Goal: Task Accomplishment & Management: Manage account settings

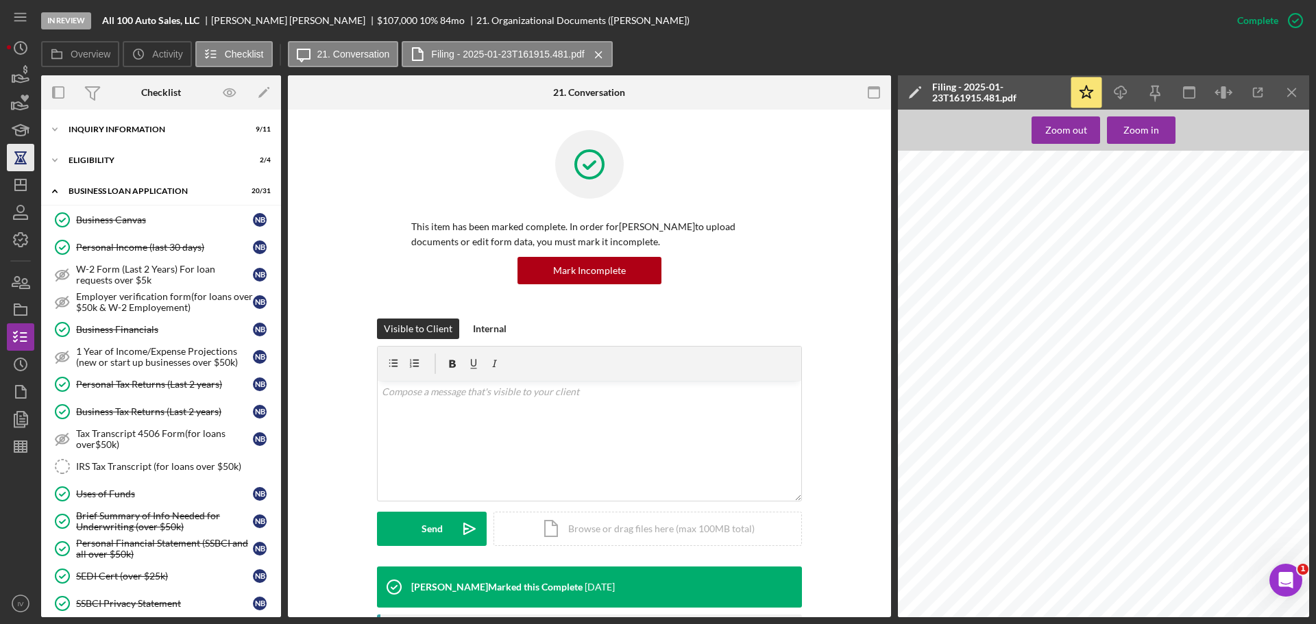
scroll to position [274, 0]
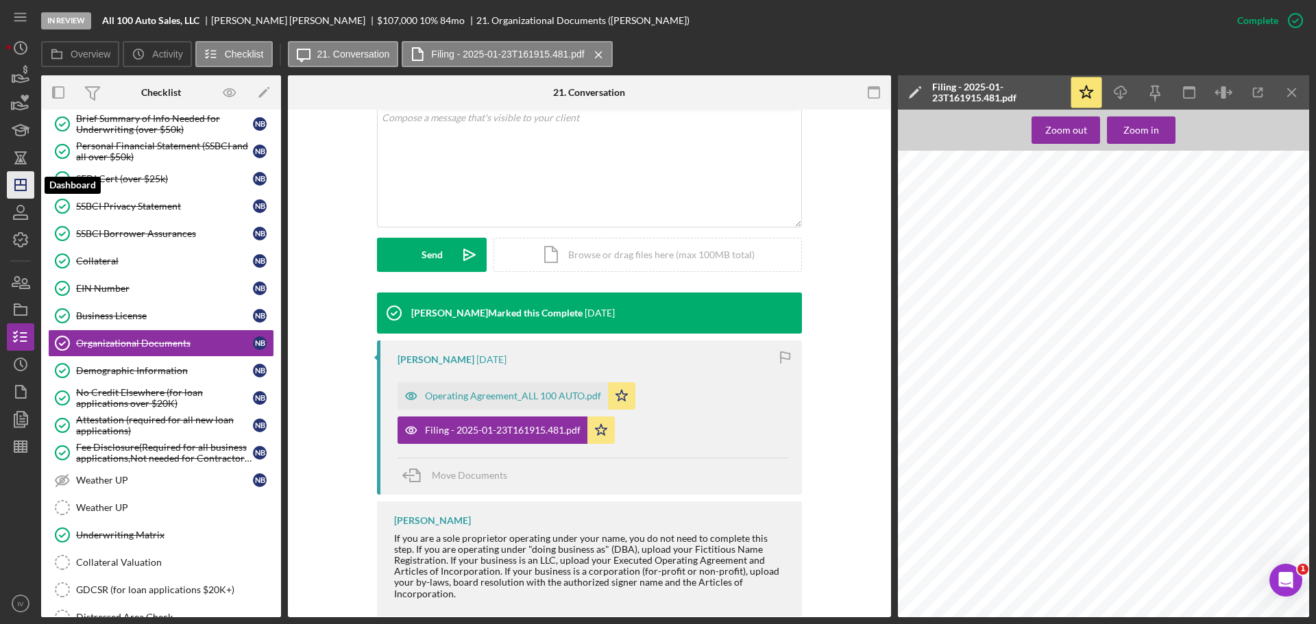
click at [16, 187] on icon "Icon/Dashboard" at bounding box center [20, 185] width 34 height 34
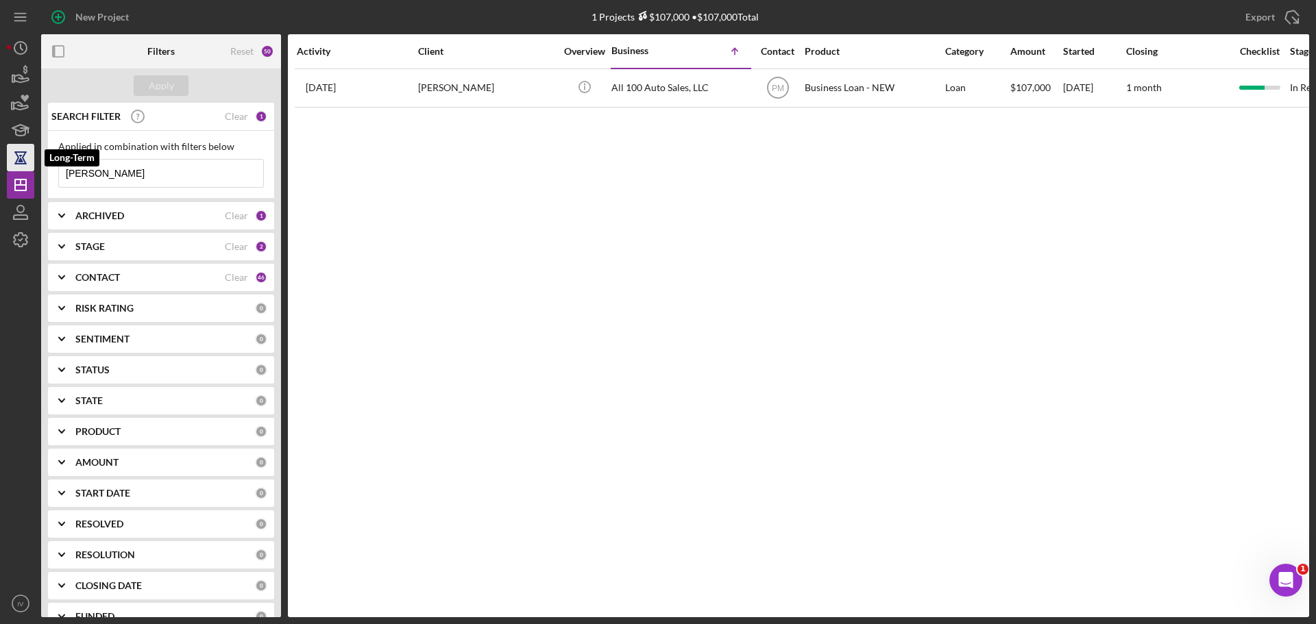
drag, startPoint x: 118, startPoint y: 179, endPoint x: 22, endPoint y: 170, distance: 96.3
click at [22, 170] on div "New Project 1 Projects $107,000 • $107,000 Total [PERSON_NAME] Export Icon/Expo…" at bounding box center [658, 308] width 1302 height 617
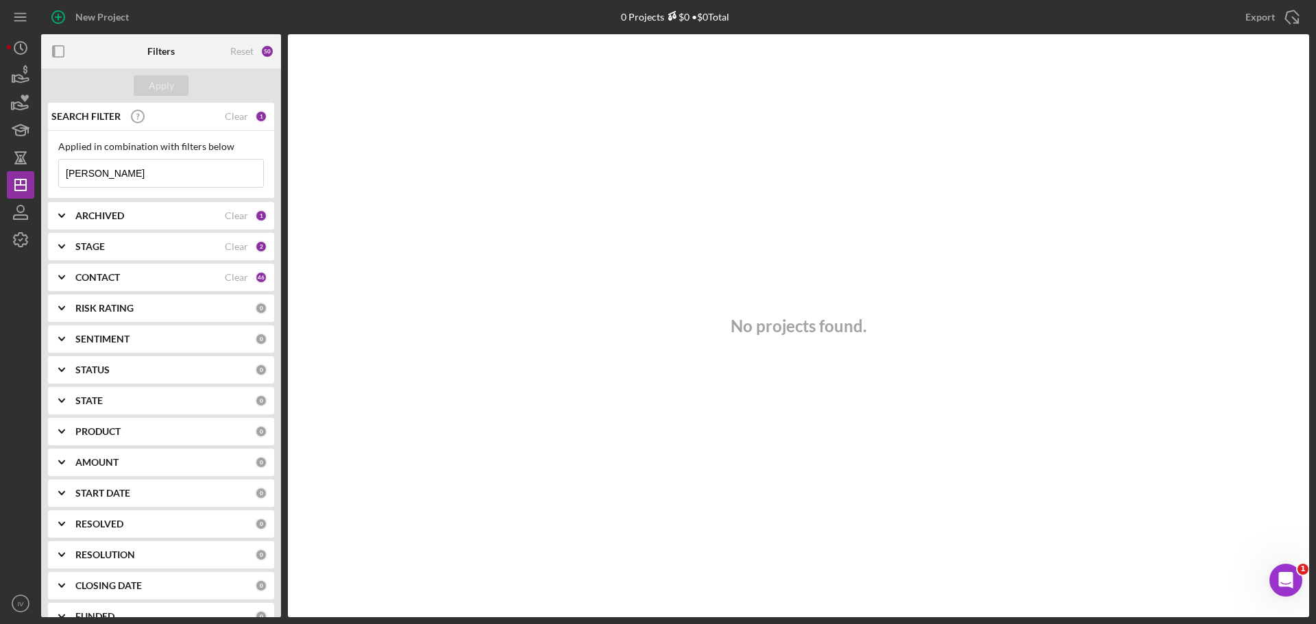
drag, startPoint x: 104, startPoint y: 171, endPoint x: 23, endPoint y: 164, distance: 81.8
click at [36, 170] on div "New Project 0 Projects $0 • $0 Total [PERSON_NAME] Export Icon/Export Filters R…" at bounding box center [658, 308] width 1302 height 617
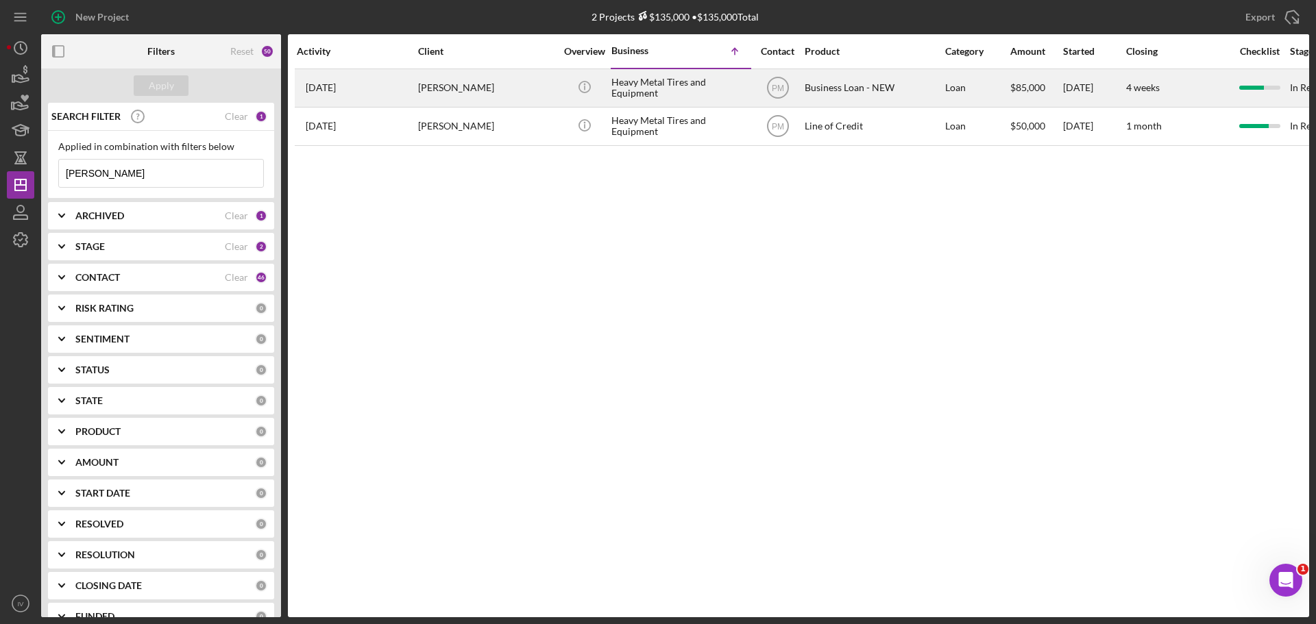
type input "[PERSON_NAME]"
click at [472, 86] on div "[PERSON_NAME]" at bounding box center [486, 88] width 137 height 36
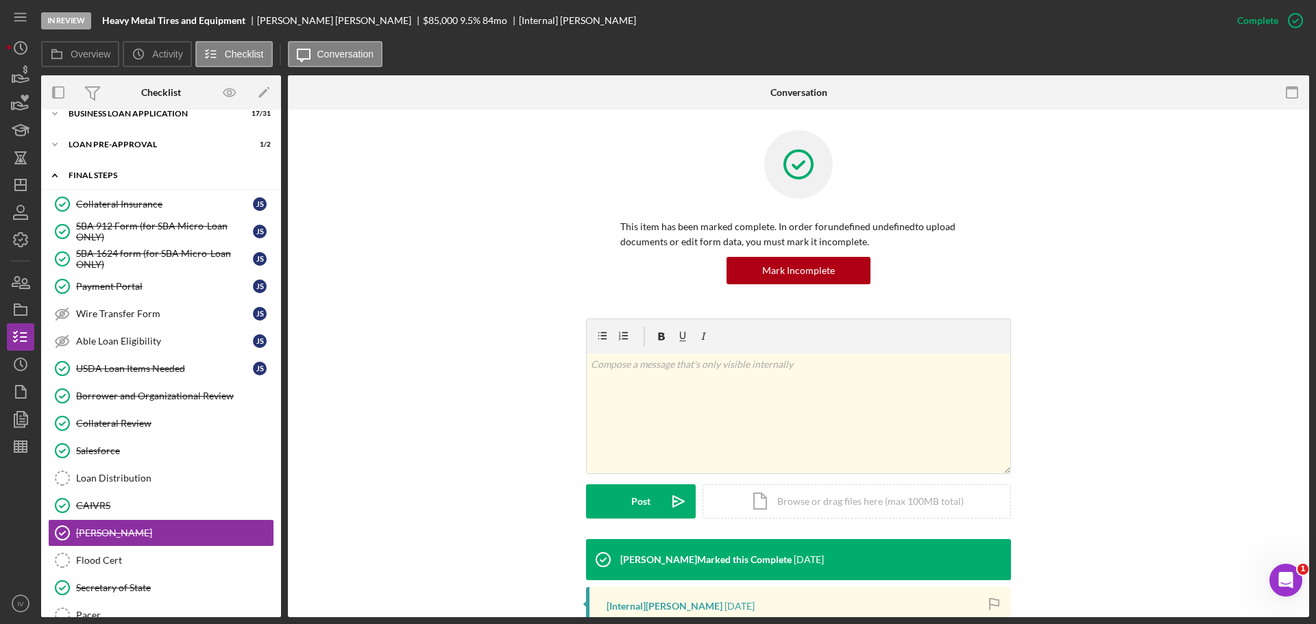
scroll to position [9, 0]
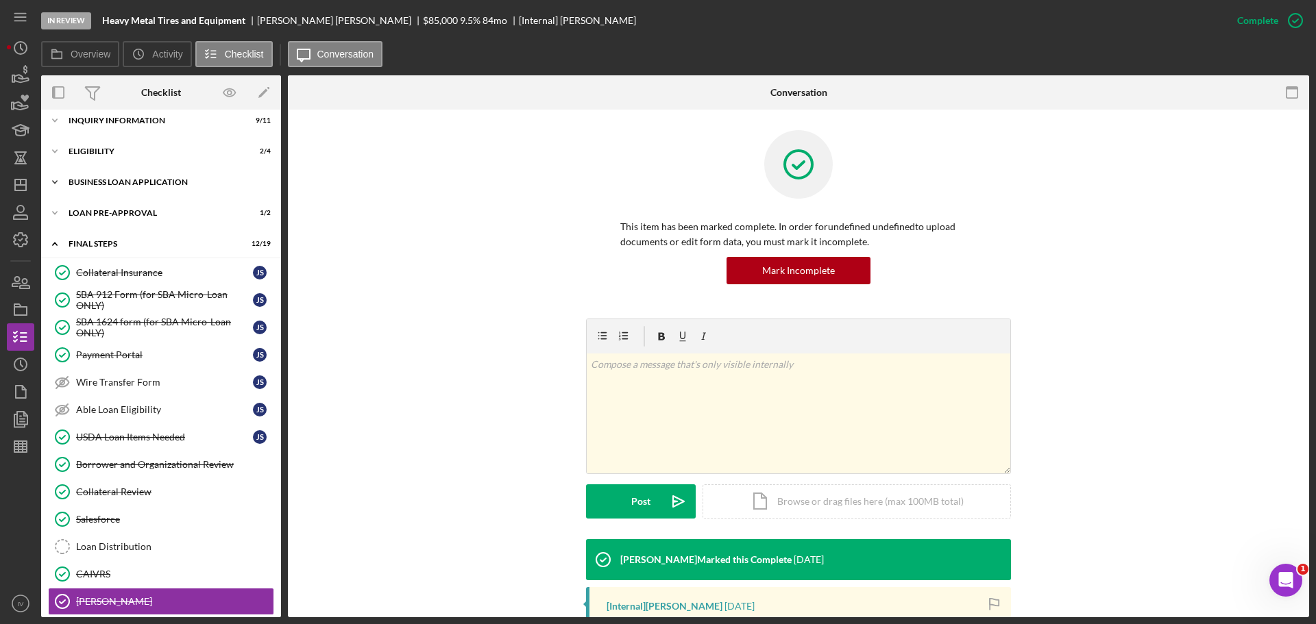
click at [121, 182] on div "BUSINESS LOAN APPLICATION" at bounding box center [166, 182] width 195 height 8
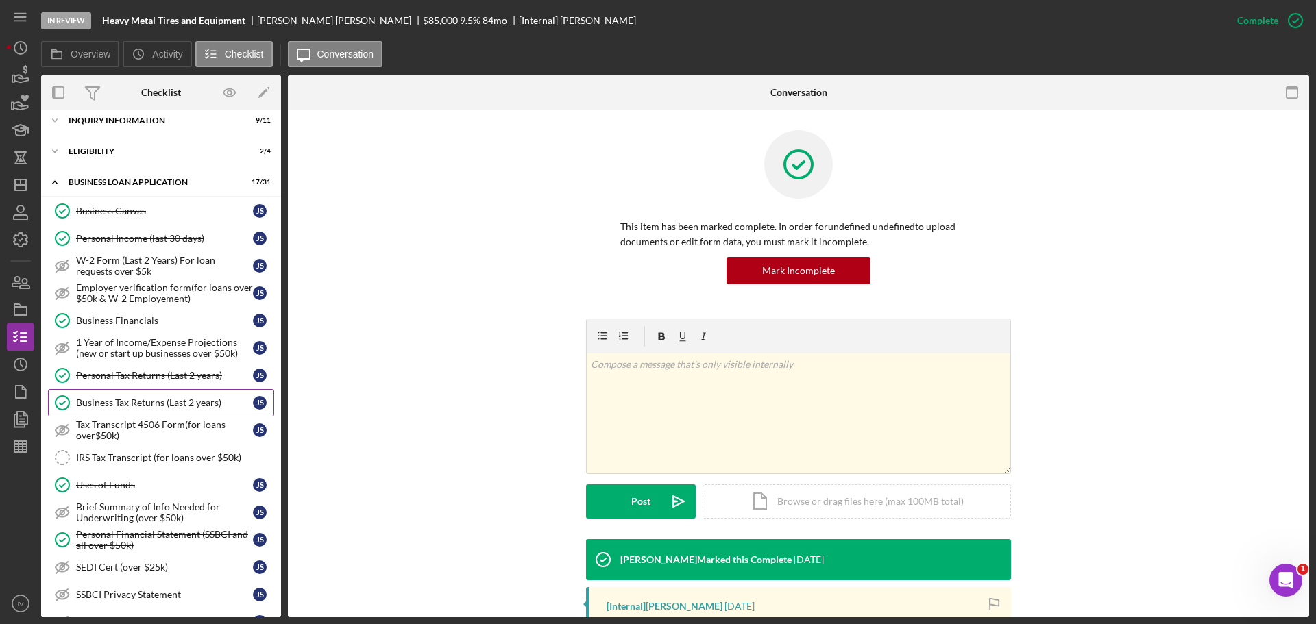
scroll to position [146, 0]
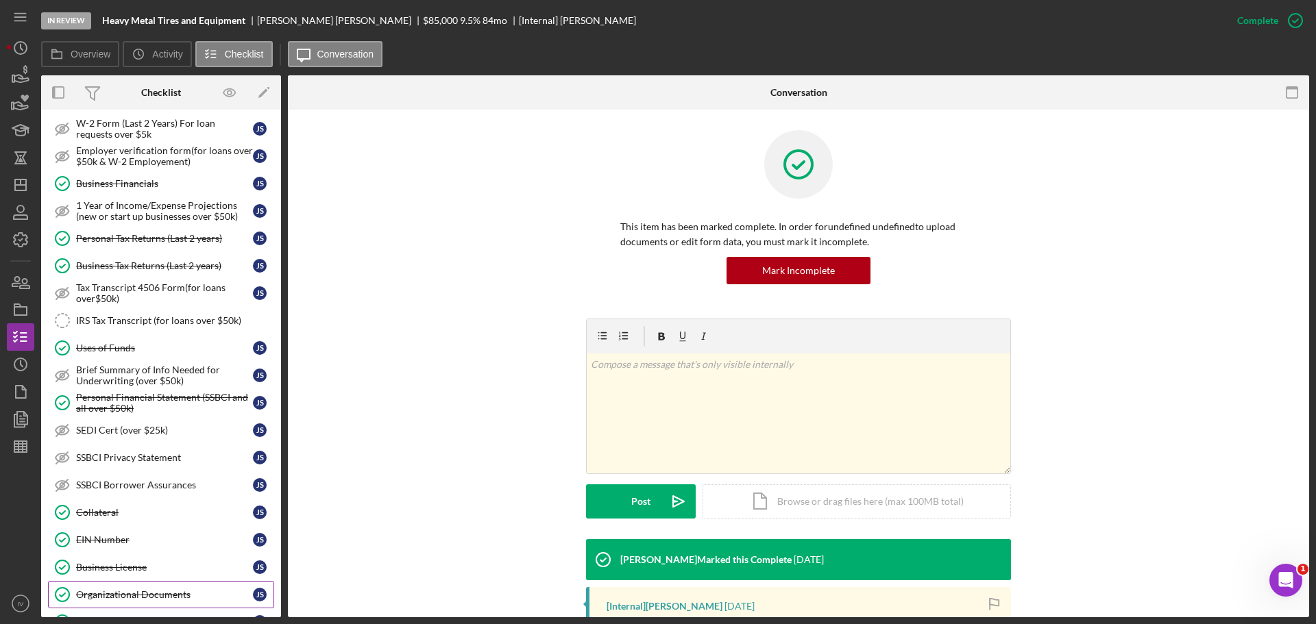
click at [141, 591] on div "Organizational Documents" at bounding box center [164, 594] width 177 height 11
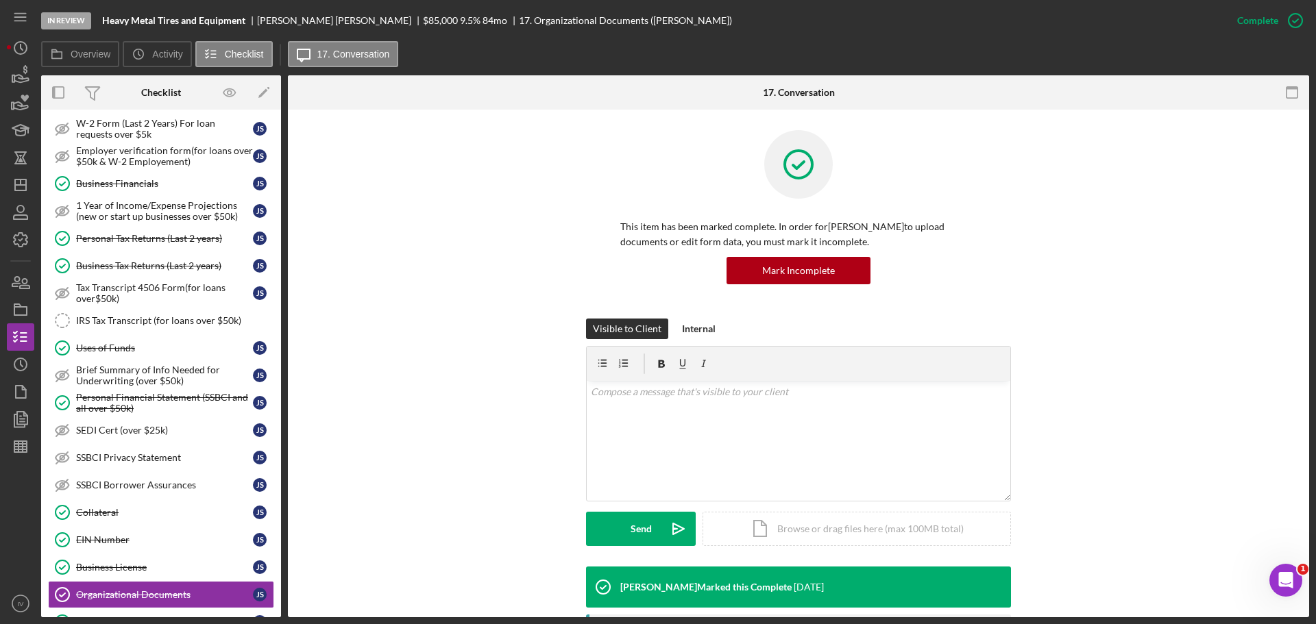
scroll to position [206, 0]
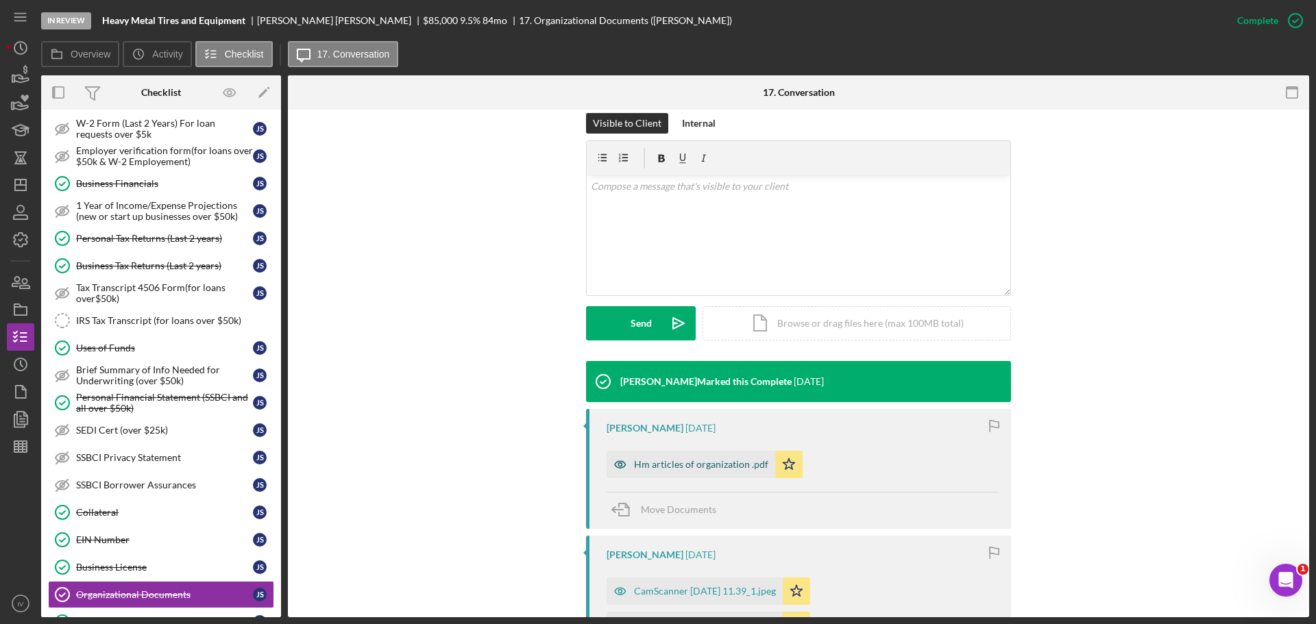
click at [658, 465] on div "Hm articles of organization .pdf" at bounding box center [701, 464] width 134 height 11
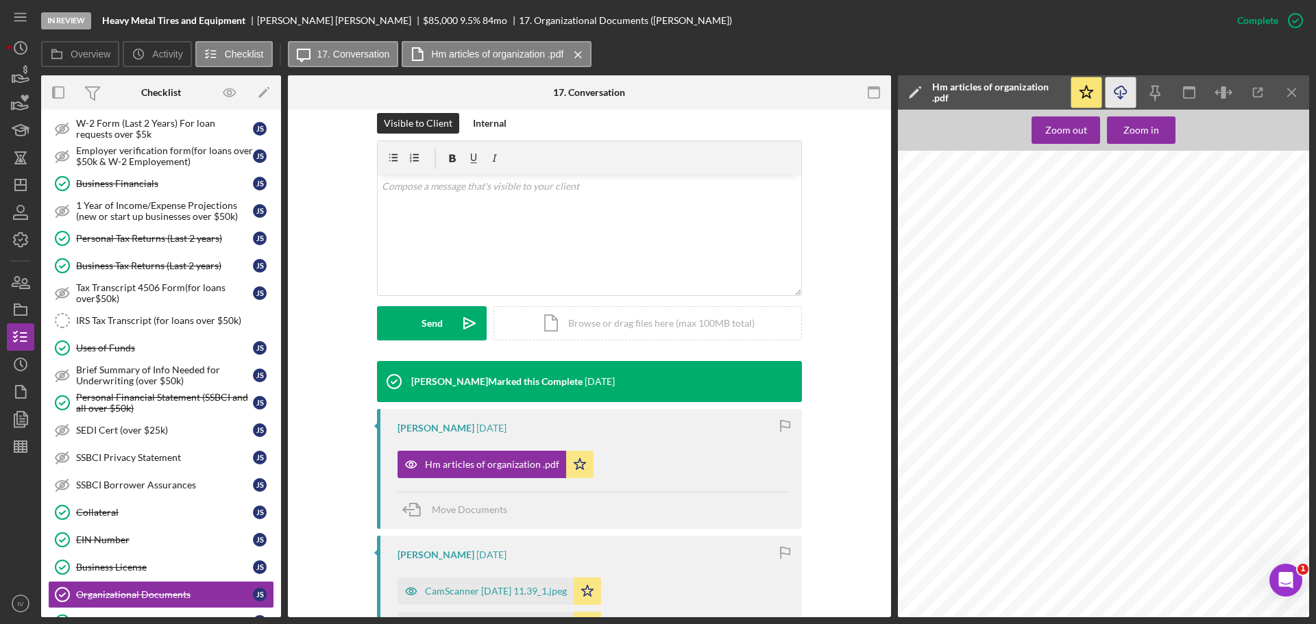
click at [1128, 92] on icon "Icon/Download" at bounding box center [1120, 92] width 31 height 31
